Goal: Information Seeking & Learning: Learn about a topic

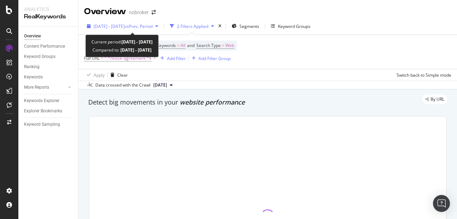
click at [132, 22] on div "[DATE] - [DATE] vs Prev. Period" at bounding box center [122, 26] width 77 height 11
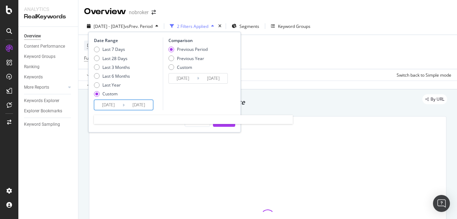
click at [137, 106] on input "[DATE]" at bounding box center [139, 105] width 28 height 10
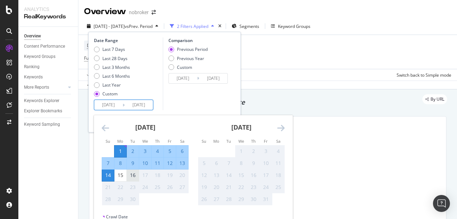
click at [132, 178] on div "16" at bounding box center [133, 175] width 12 height 7
type input "[DATE]"
type input "2025/08/16"
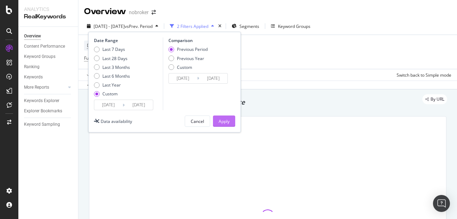
click at [226, 121] on div "Apply" at bounding box center [224, 121] width 11 height 6
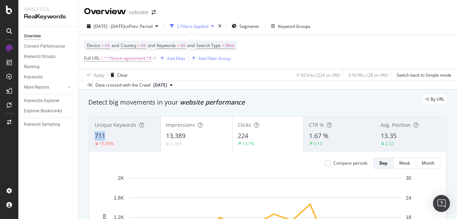
copy span "711"
drag, startPoint x: 94, startPoint y: 135, endPoint x: 119, endPoint y: 134, distance: 25.1
click at [119, 134] on div "Unique Keywords 711 15.05%" at bounding box center [124, 134] width 71 height 32
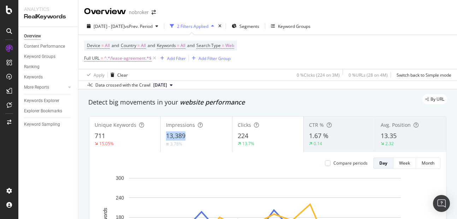
copy span "13,389"
drag, startPoint x: 165, startPoint y: 134, endPoint x: 192, endPoint y: 132, distance: 26.2
click at [192, 132] on div "13,389" at bounding box center [196, 136] width 60 height 9
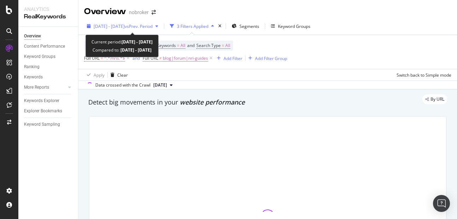
click at [125, 25] on span "2025 Sep. 1st - Sep. 14th" at bounding box center [109, 26] width 31 height 6
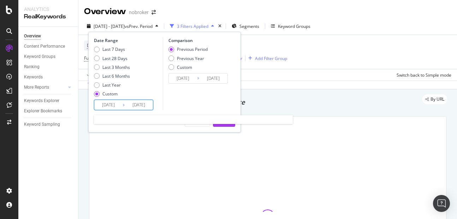
click at [140, 105] on input "2025/09/14" at bounding box center [139, 105] width 28 height 10
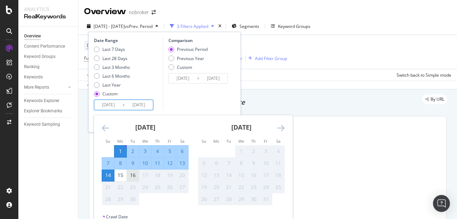
click at [134, 176] on div "16" at bounding box center [133, 175] width 12 height 7
type input "2025/09/16"
type input "2025/08/16"
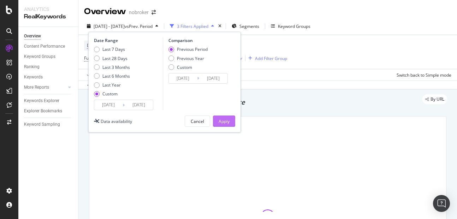
click at [221, 121] on div "Apply" at bounding box center [224, 121] width 11 height 6
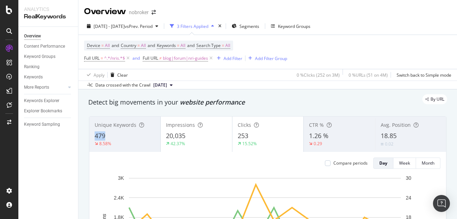
copy span "479"
drag, startPoint x: 89, startPoint y: 135, endPoint x: 117, endPoint y: 138, distance: 28.4
click at [117, 138] on div "Unique Keywords 479 8.58% Impressions 20,035 42.37% Clicks 253 15.52% CTR % 1.2…" at bounding box center [268, 216] width 358 height 201
copy span "20,035"
drag, startPoint x: 165, startPoint y: 135, endPoint x: 217, endPoint y: 140, distance: 51.9
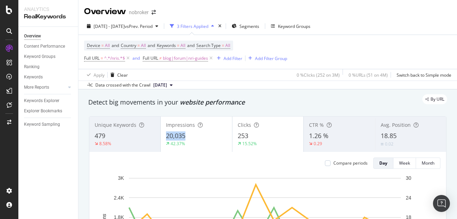
click at [217, 140] on div "20,035" at bounding box center [196, 136] width 60 height 9
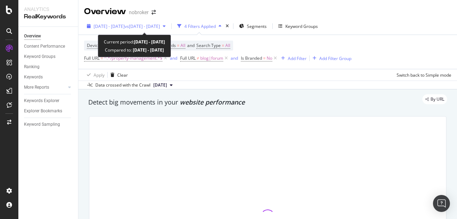
click at [125, 25] on span "2025 Sep. 1st - Sep. 15th" at bounding box center [109, 26] width 31 height 6
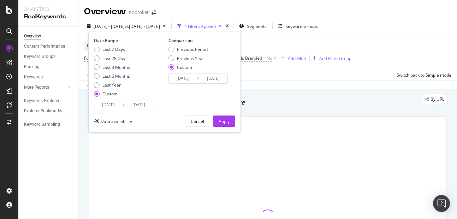
click at [143, 104] on input "2025/09/15" at bounding box center [139, 105] width 28 height 10
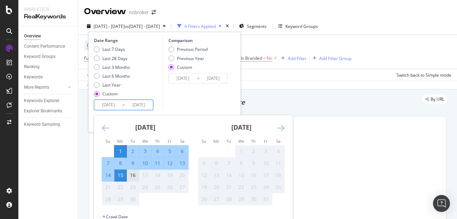
click at [134, 175] on div "16" at bounding box center [133, 175] width 12 height 7
type input "[DATE]"
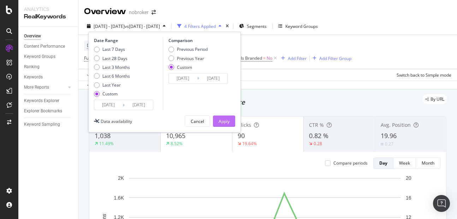
click at [216, 123] on button "Apply" at bounding box center [224, 121] width 22 height 11
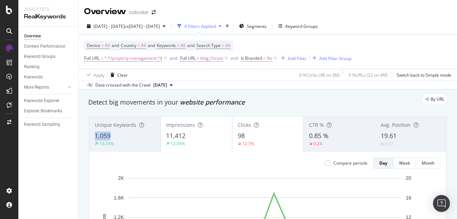
drag, startPoint x: 91, startPoint y: 134, endPoint x: 129, endPoint y: 133, distance: 37.8
click at [129, 133] on div "Unique Keywords 1,059 13.74%" at bounding box center [124, 134] width 71 height 32
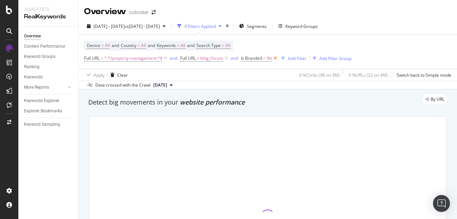
click at [278, 60] on icon at bounding box center [276, 58] width 6 height 7
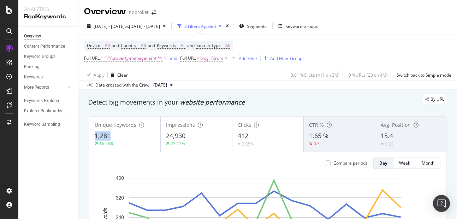
copy span "1,281"
drag, startPoint x: 94, startPoint y: 134, endPoint x: 116, endPoint y: 136, distance: 22.4
click at [116, 136] on div "Unique Keywords 1,281 16.56%" at bounding box center [124, 134] width 71 height 32
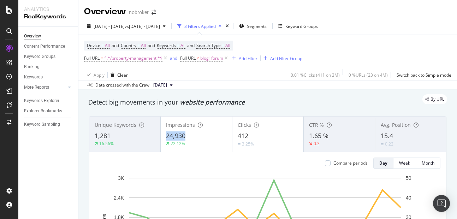
copy span "24,930"
drag, startPoint x: 163, startPoint y: 132, endPoint x: 193, endPoint y: 137, distance: 30.8
click at [193, 137] on div "Impressions 24,930 22.12%" at bounding box center [196, 134] width 71 height 32
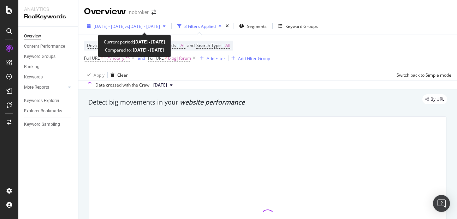
click at [132, 23] on div "[DATE] - [DATE] vs [DATE] - [DATE]" at bounding box center [126, 26] width 84 height 11
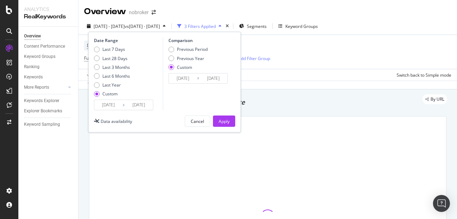
click at [139, 104] on input "[DATE]" at bounding box center [139, 105] width 28 height 10
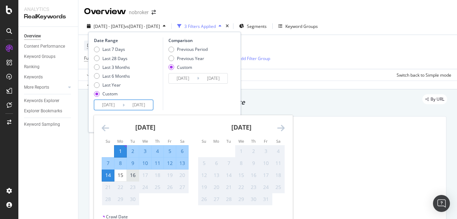
click at [134, 177] on div "16" at bounding box center [133, 175] width 12 height 7
type input "2025/09/16"
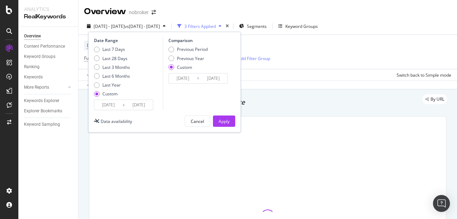
click at [227, 114] on div "Date Range Last 7 Days Last 28 Days Last 3 Months Last 6 Months Last Year Custo…" at bounding box center [164, 82] width 153 height 101
click at [226, 122] on div "Apply" at bounding box center [224, 121] width 11 height 6
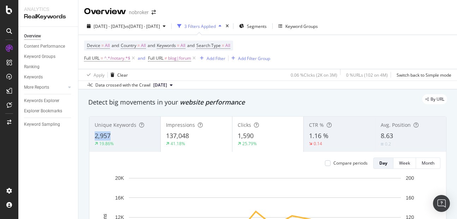
copy span "2,957"
drag, startPoint x: 92, startPoint y: 134, endPoint x: 130, endPoint y: 133, distance: 38.2
click at [130, 133] on div "Unique Keywords 2,957 19.86%" at bounding box center [124, 134] width 71 height 32
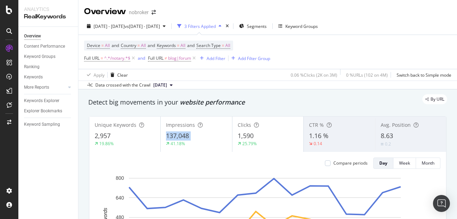
copy div "137,048"
drag, startPoint x: 165, startPoint y: 141, endPoint x: 163, endPoint y: 135, distance: 6.2
click at [163, 135] on div "Impressions 137,048 41.18%" at bounding box center [196, 134] width 71 height 32
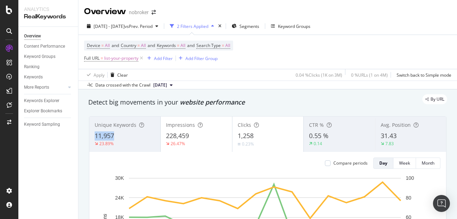
copy span "11,957"
drag, startPoint x: 0, startPoint y: 0, endPoint x: 133, endPoint y: 136, distance: 189.8
click at [133, 136] on div "Unique Keywords 11,957 23.89%" at bounding box center [124, 134] width 71 height 32
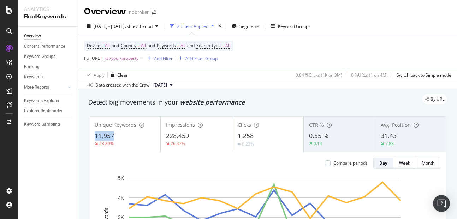
copy span "11,957"
drag, startPoint x: 95, startPoint y: 136, endPoint x: 124, endPoint y: 140, distance: 29.3
click at [124, 140] on div "11,957" at bounding box center [125, 136] width 60 height 9
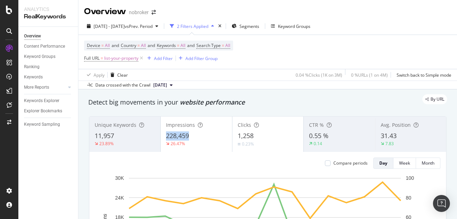
copy span "228,459"
drag, startPoint x: 163, startPoint y: 134, endPoint x: 198, endPoint y: 140, distance: 35.6
click at [198, 140] on div "Impressions 228,459 26.47%" at bounding box center [196, 134] width 71 height 32
